Goal: Information Seeking & Learning: Learn about a topic

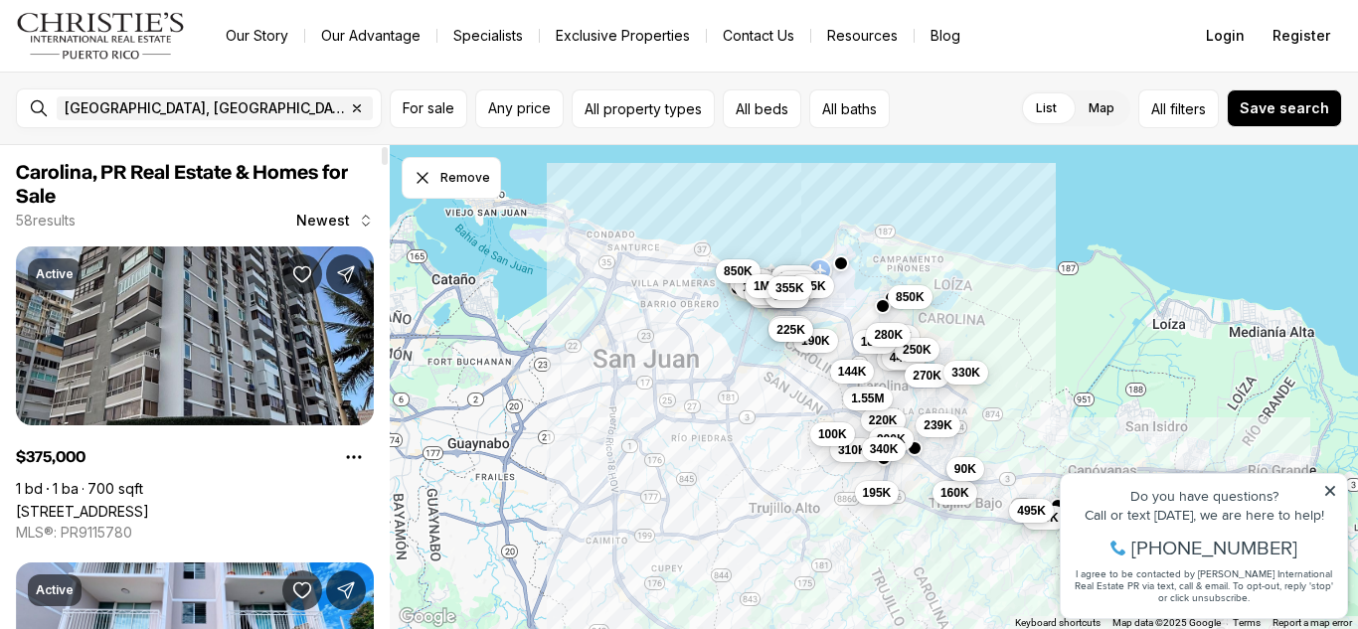
click at [1351, 603] on div "Property added to favorites View 3 saved properties Property added to favorites…" at bounding box center [1203, 536] width 308 height 185
click at [1327, 490] on icon at bounding box center [1330, 491] width 14 height 14
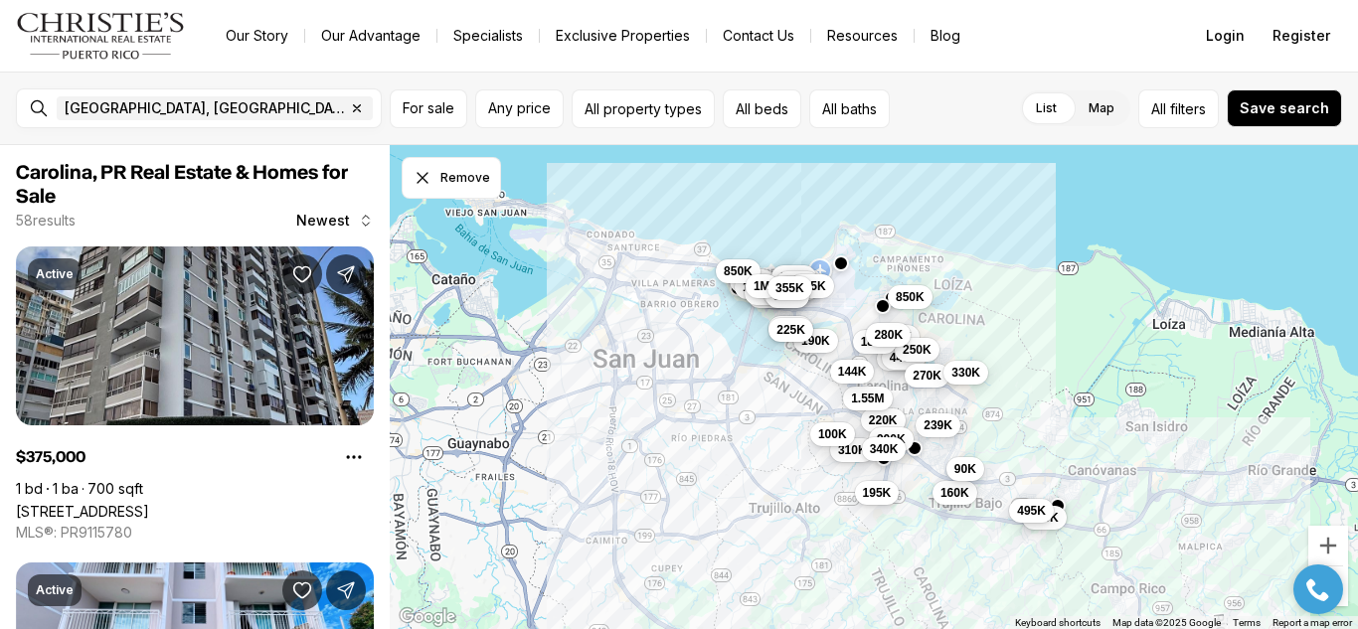
click at [1341, 618] on html "Property added to favorites View 3 saved properties Property added to favorites…" at bounding box center [1318, 590] width 70 height 70
click at [419, 174] on icon "Dismiss drawing" at bounding box center [422, 178] width 20 height 20
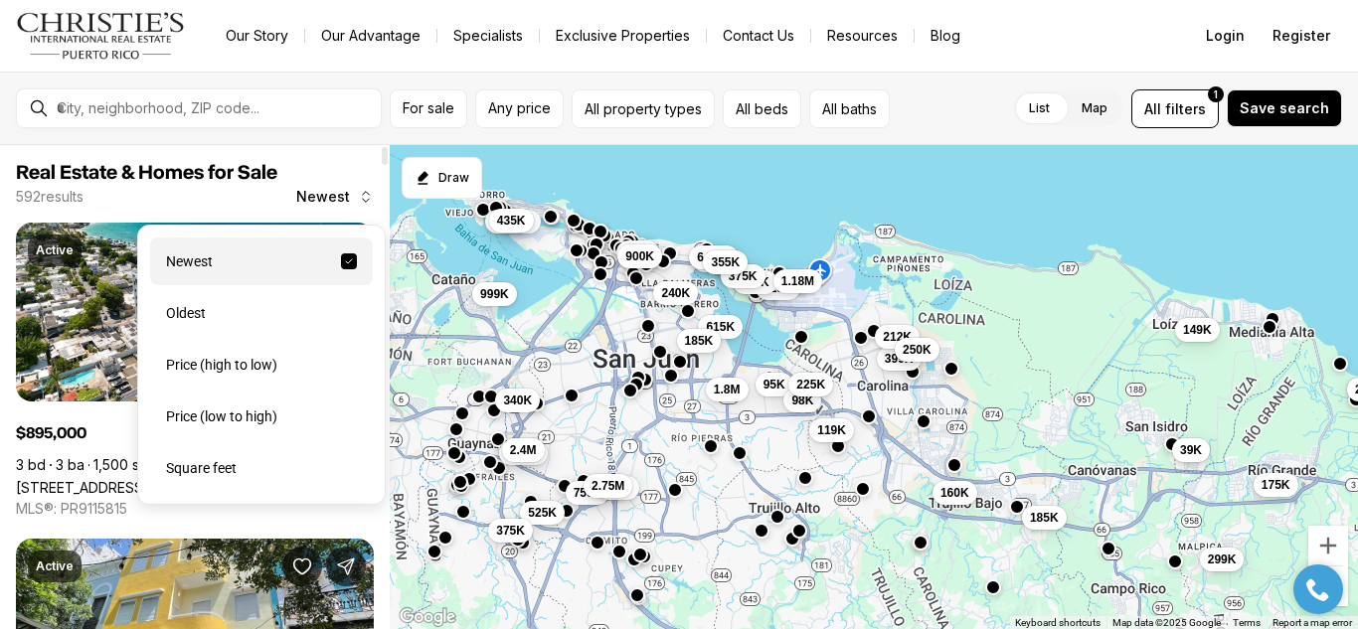
click at [364, 198] on icon "button" at bounding box center [366, 197] width 16 height 16
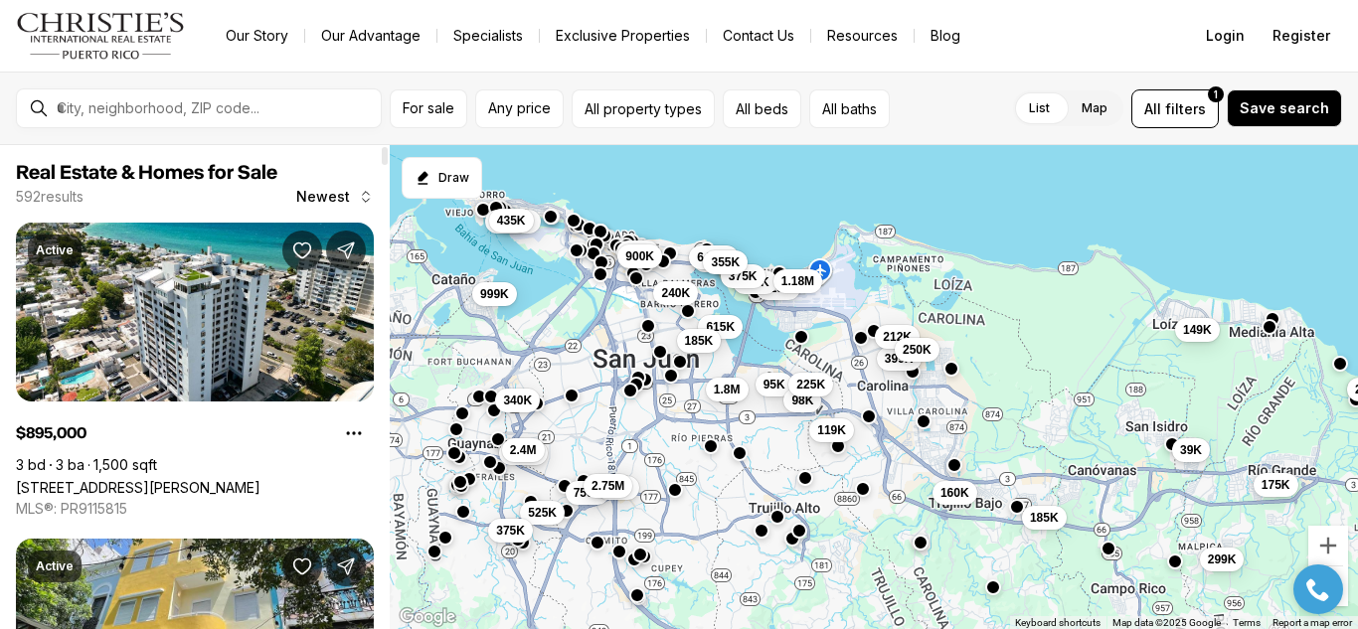
click at [364, 198] on icon "button" at bounding box center [366, 197] width 16 height 16
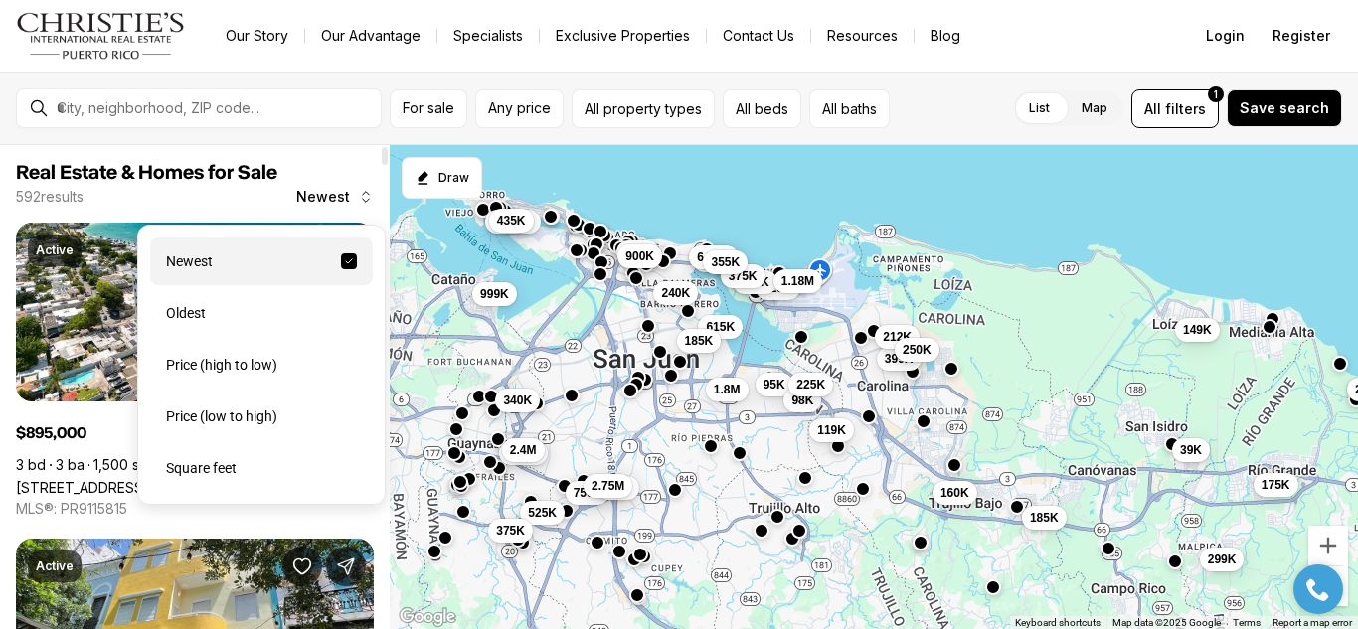
click at [369, 191] on icon "button" at bounding box center [366, 197] width 16 height 16
click at [382, 625] on div at bounding box center [385, 387] width 10 height 484
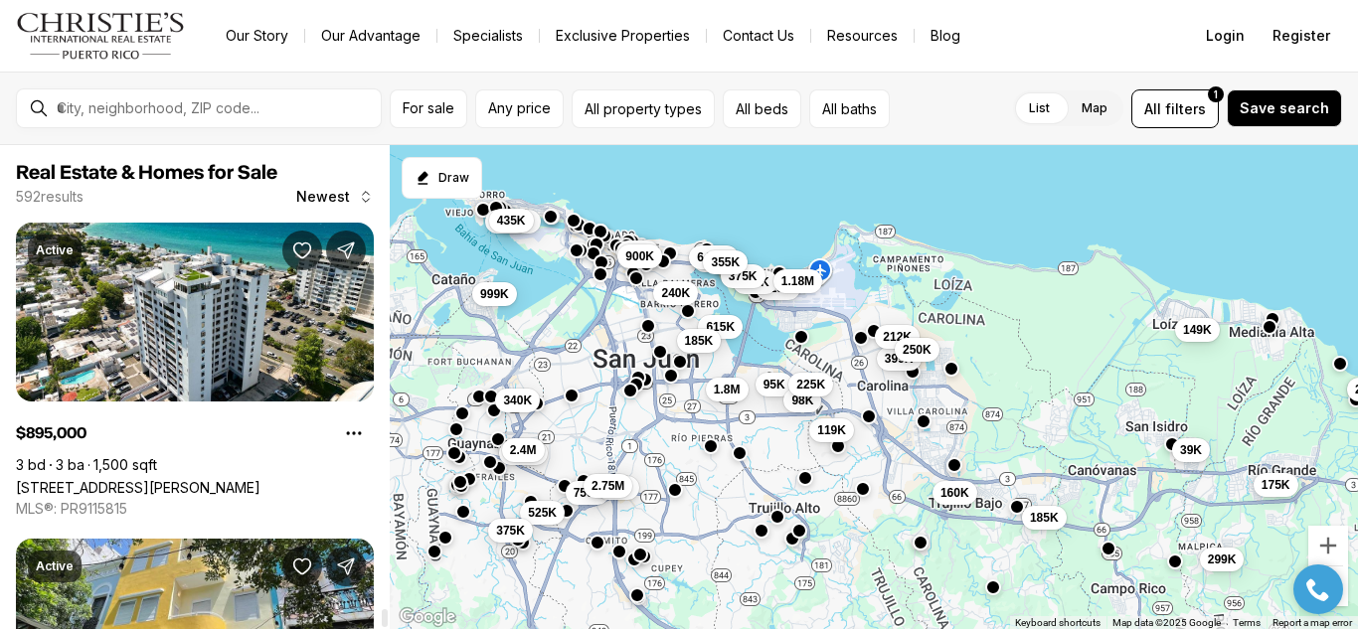
scroll to position [16249, 0]
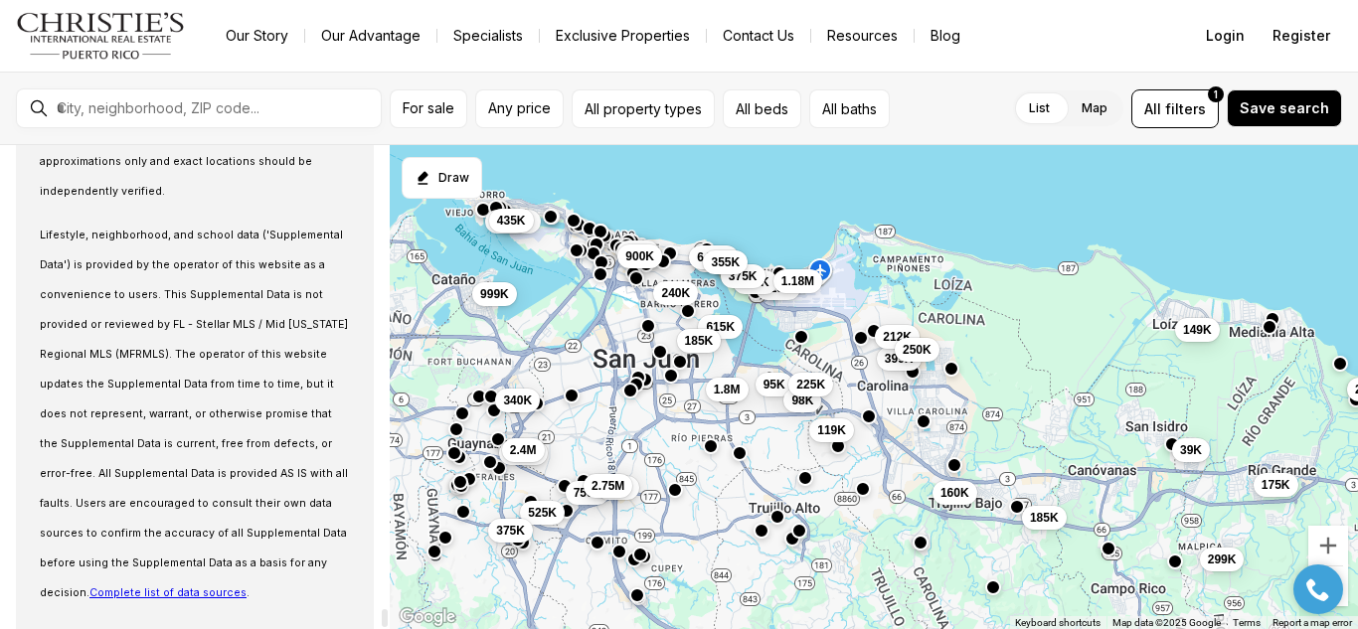
click at [382, 625] on div at bounding box center [385, 618] width 6 height 18
drag, startPoint x: 382, startPoint y: 625, endPoint x: 405, endPoint y: 645, distance: 31.0
click at [388, 627] on div at bounding box center [385, 618] width 6 height 18
drag, startPoint x: 561, startPoint y: 370, endPoint x: 558, endPoint y: 221, distance: 149.1
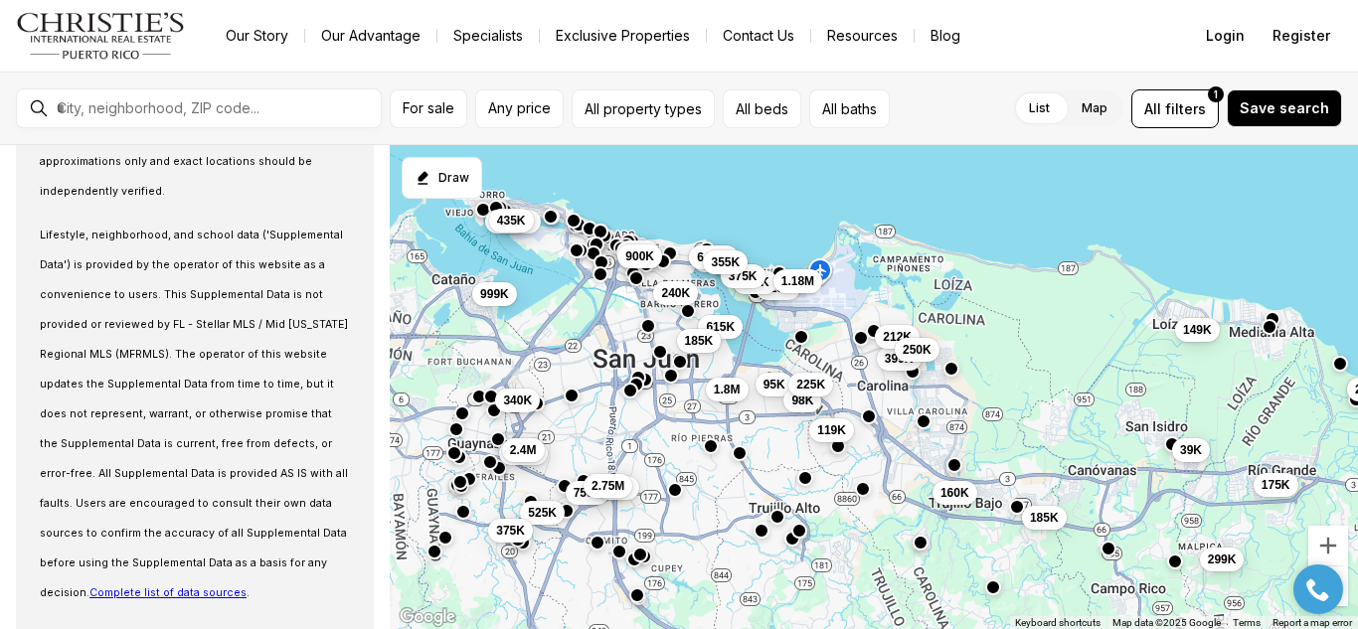
click at [558, 221] on div "160K 625K 435K 399K 185K 212K 250K 1.18M 95K 119K 299K 175K 98K 39K 1.8M 2.9M 2…" at bounding box center [874, 387] width 968 height 485
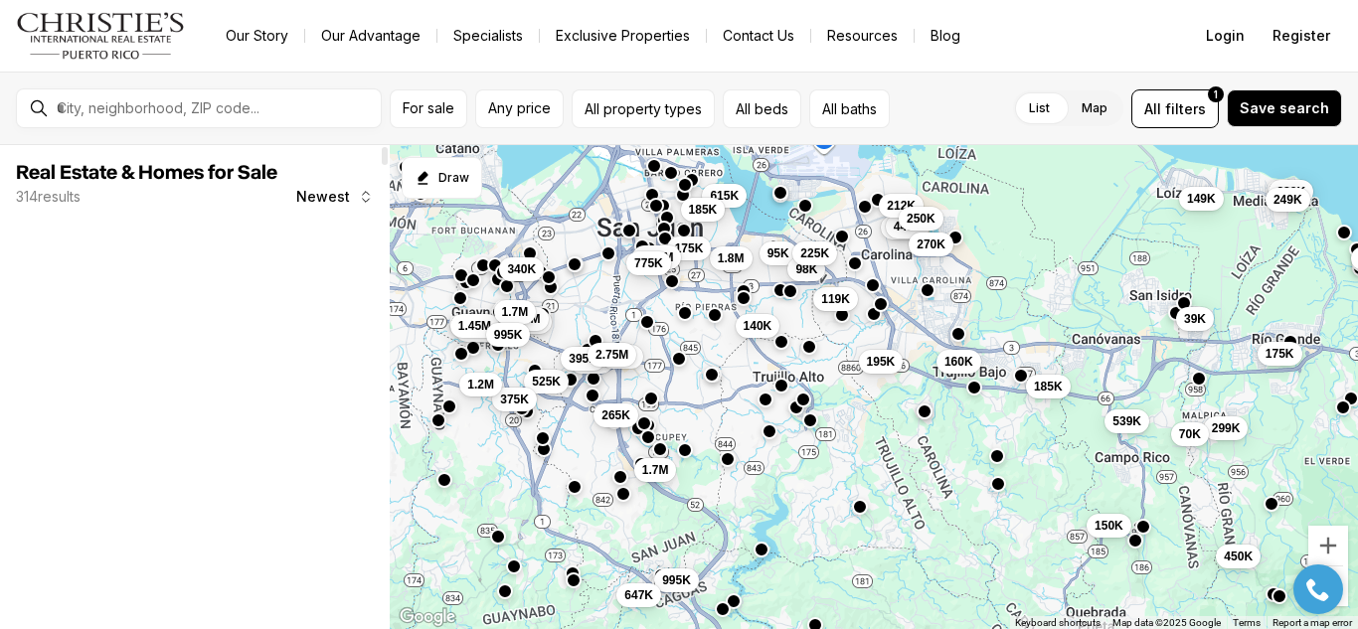
click at [266, 441] on div at bounding box center [195, 469] width 358 height 91
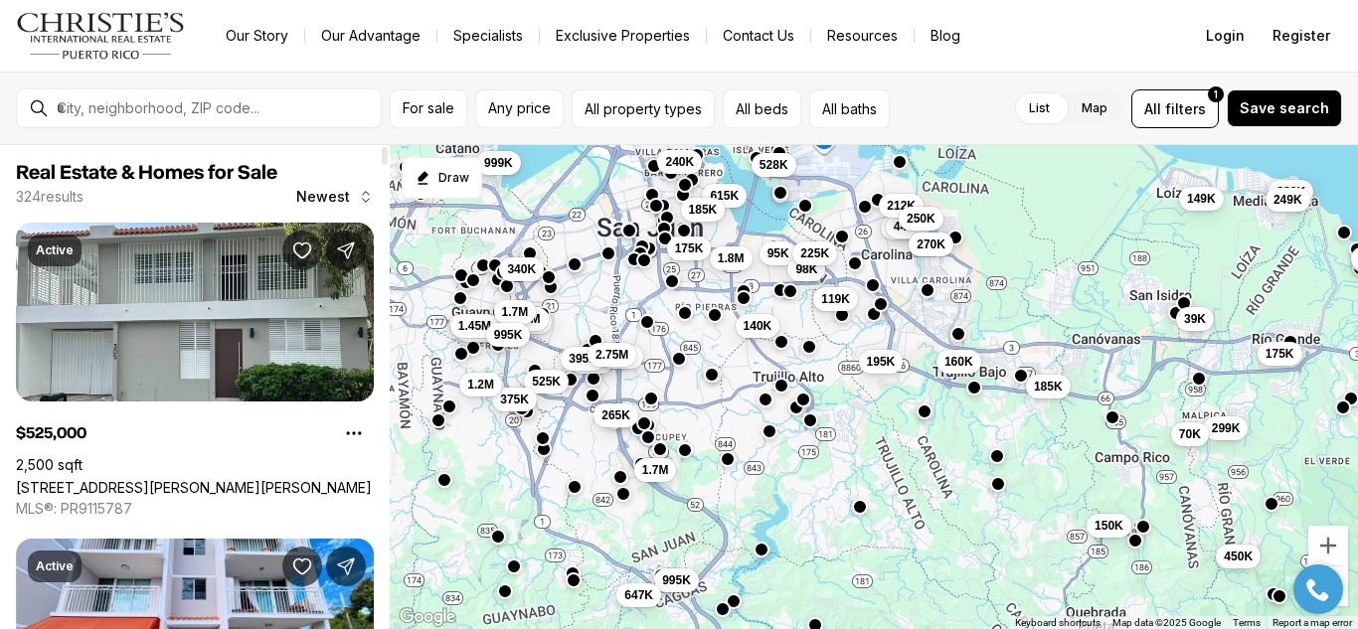
click at [266, 479] on link "[STREET_ADDRESS][PERSON_NAME][PERSON_NAME]" at bounding box center [194, 487] width 356 height 17
